Goal: Information Seeking & Learning: Learn about a topic

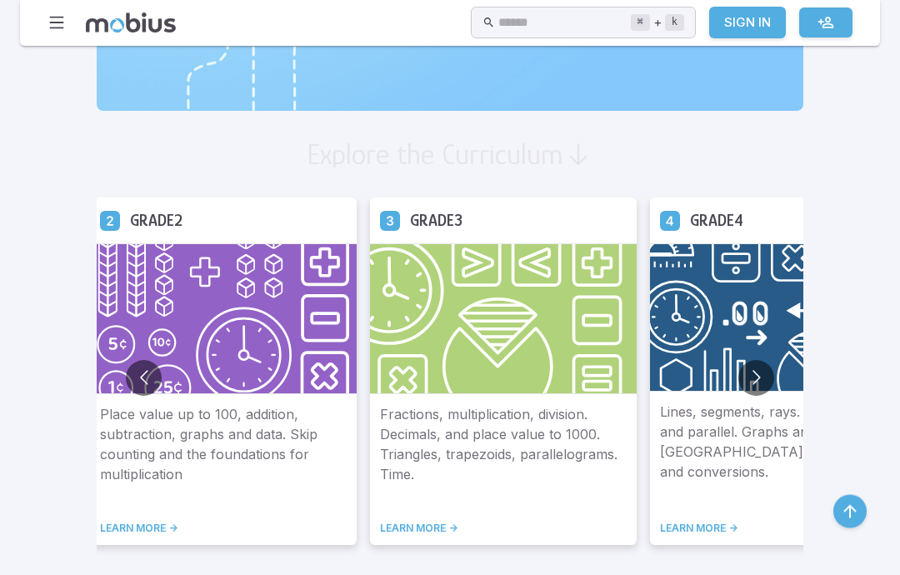
scroll to position [908, 0]
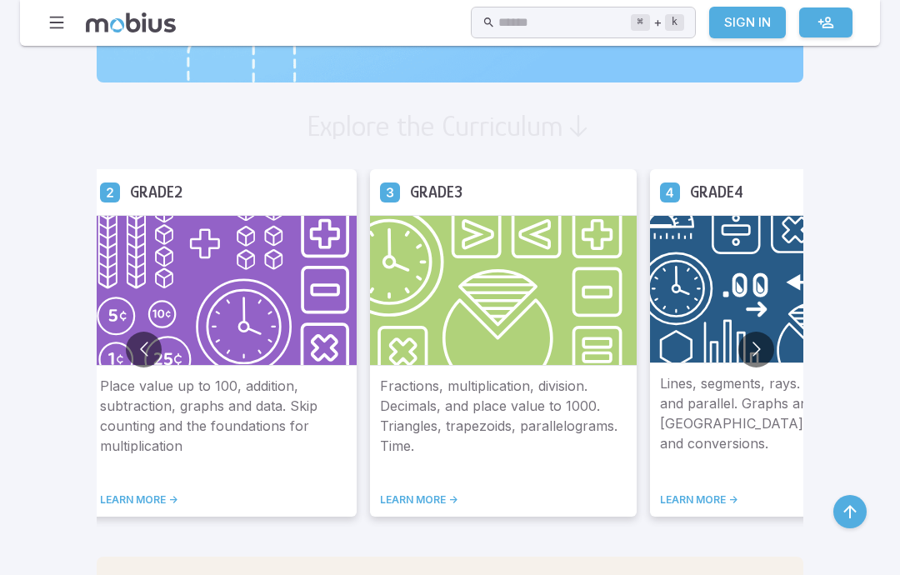
click at [482, 357] on img at bounding box center [503, 290] width 267 height 151
click at [507, 284] on img at bounding box center [503, 290] width 267 height 151
click at [494, 289] on img at bounding box center [503, 290] width 267 height 151
click at [455, 322] on img at bounding box center [503, 290] width 267 height 151
click at [420, 442] on p "Fractions, multiplication, division. Decimals, and place value to 1000. Triangl…" at bounding box center [503, 424] width 247 height 97
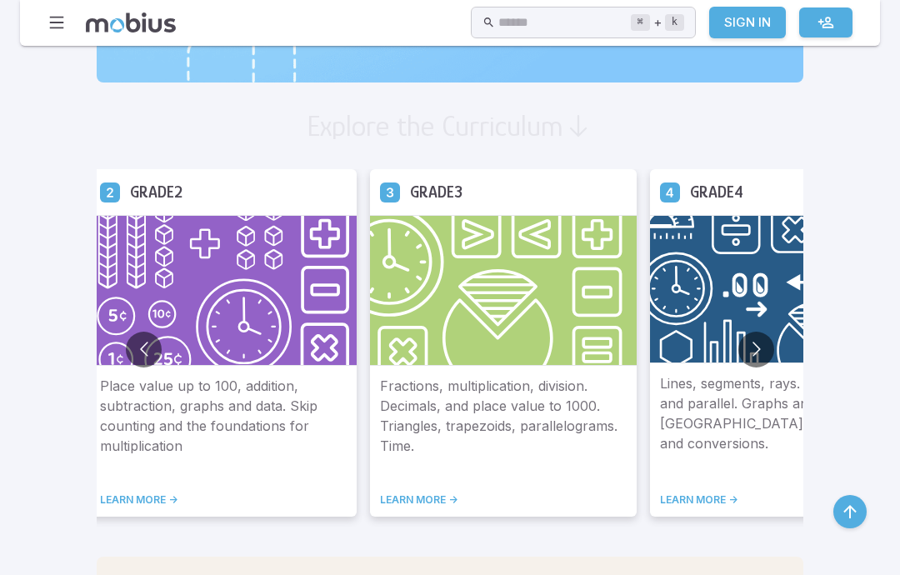
click at [419, 442] on p "Fractions, multiplication, division. Decimals, and place value to 1000. Triangl…" at bounding box center [503, 424] width 247 height 97
click at [438, 439] on p "Fractions, multiplication, division. Decimals, and place value to 1000. Triangl…" at bounding box center [503, 424] width 247 height 97
click at [471, 337] on img at bounding box center [503, 290] width 267 height 151
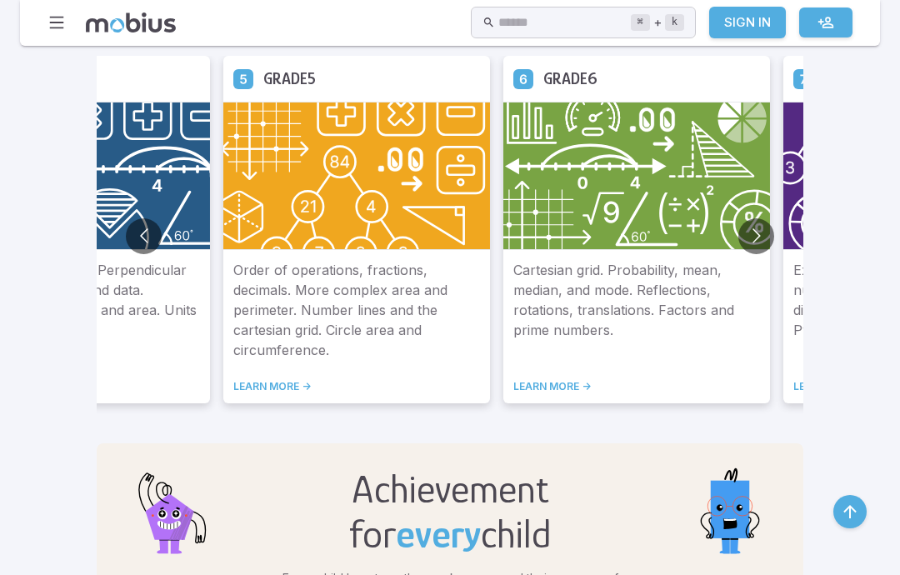
scroll to position [1021, 0]
click at [348, 208] on img at bounding box center [356, 176] width 267 height 148
click at [348, 207] on img at bounding box center [356, 176] width 267 height 148
click at [352, 385] on link "LEARN MORE ->" at bounding box center [356, 386] width 247 height 13
